Goal: Navigation & Orientation: Find specific page/section

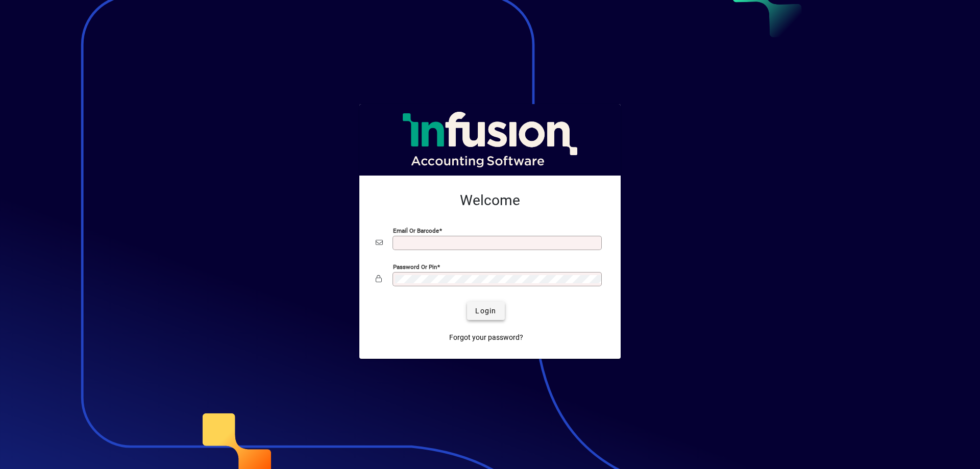
type input "**********"
click at [496, 307] on span "Login" at bounding box center [485, 311] width 21 height 11
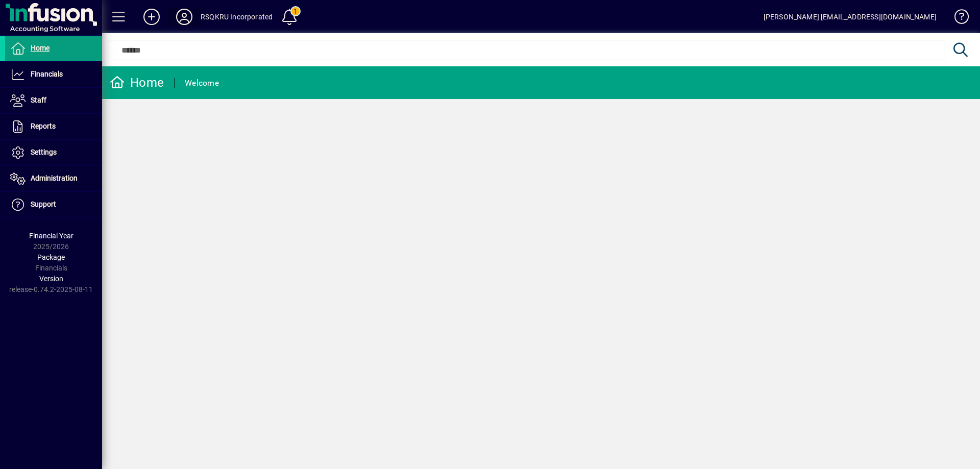
click at [187, 20] on icon at bounding box center [184, 17] width 20 height 16
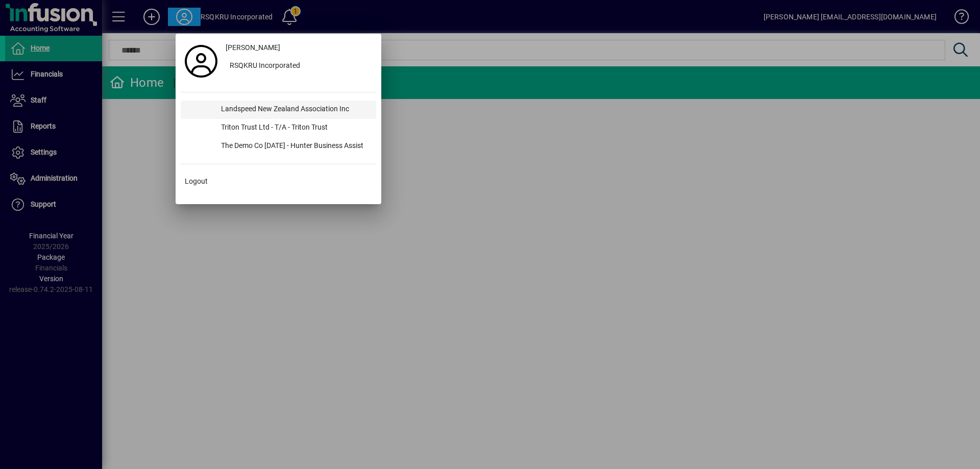
click at [270, 108] on div "Landspeed New Zealand Association Inc" at bounding box center [294, 110] width 163 height 18
